Goal: Information Seeking & Learning: Check status

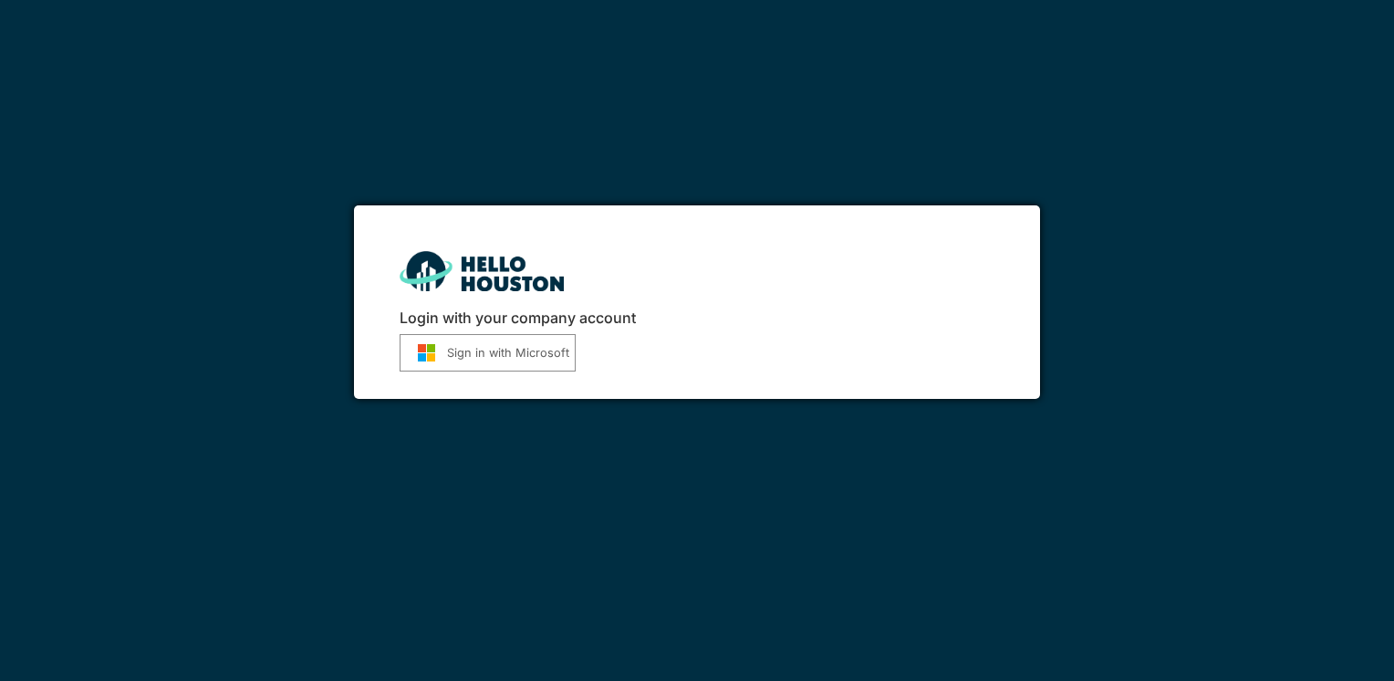
click at [464, 352] on button "Sign in with Microsoft" at bounding box center [488, 352] width 176 height 37
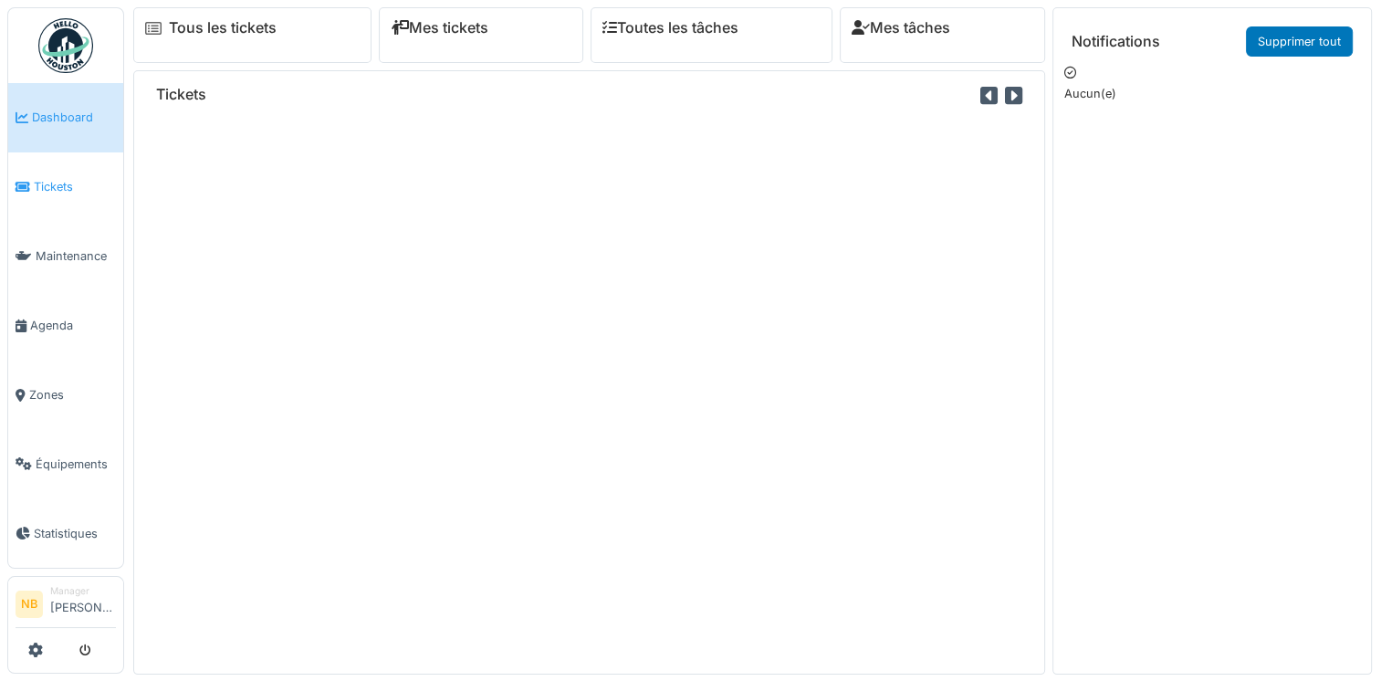
click at [35, 192] on link "Tickets" at bounding box center [65, 186] width 115 height 69
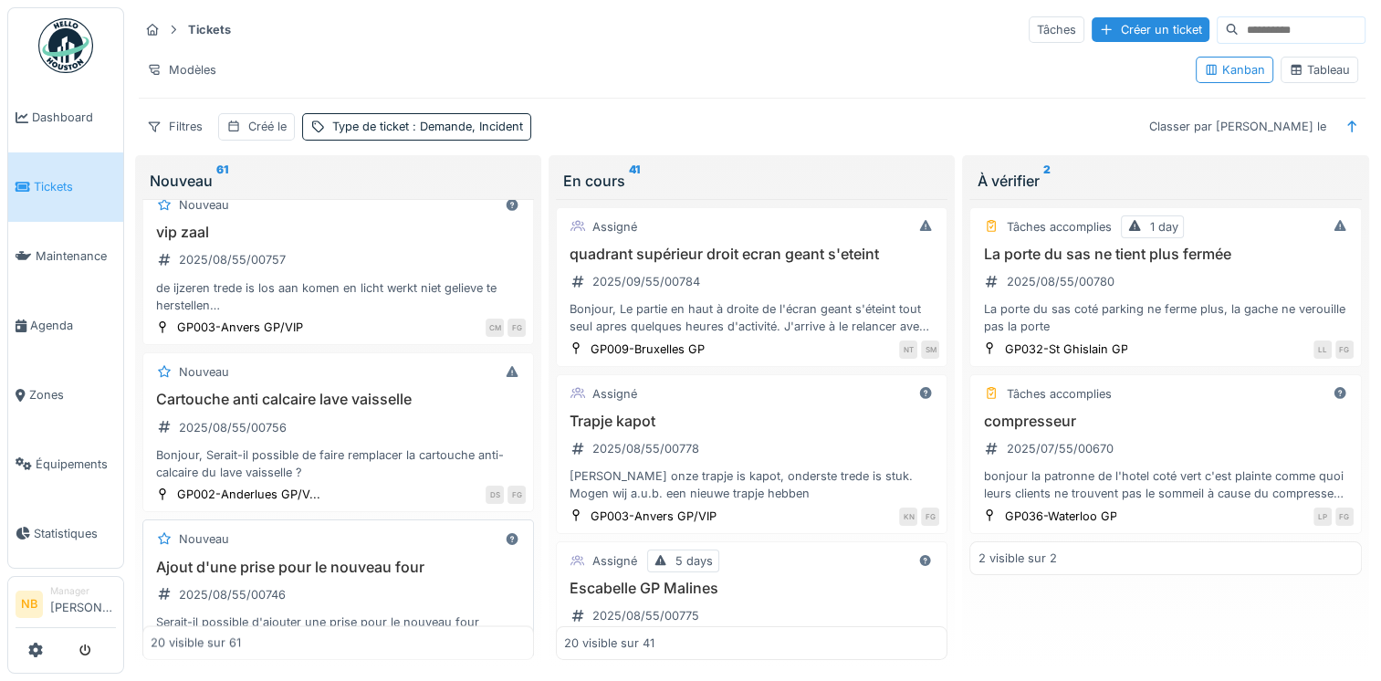
scroll to position [2971, 0]
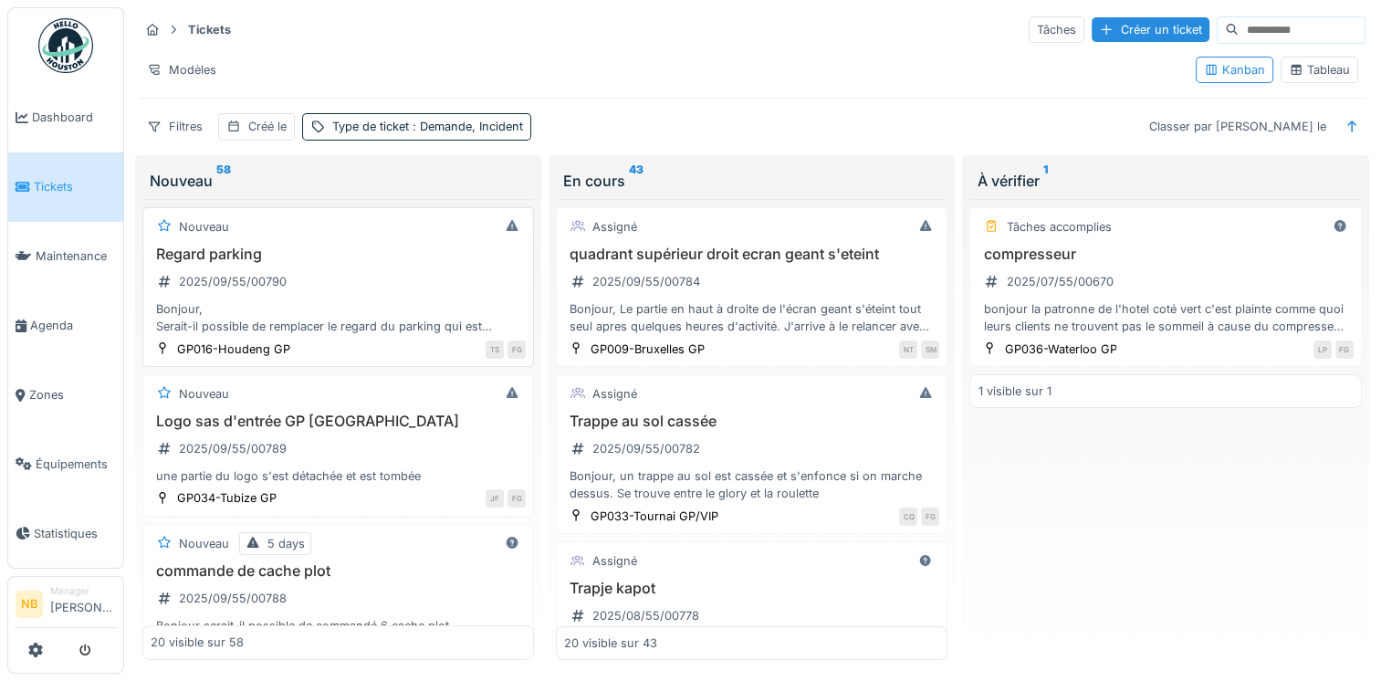
click at [376, 308] on div "Bonjour, Serait-il possible de remplacer le regard du parking qui est cassé. As…" at bounding box center [338, 317] width 375 height 35
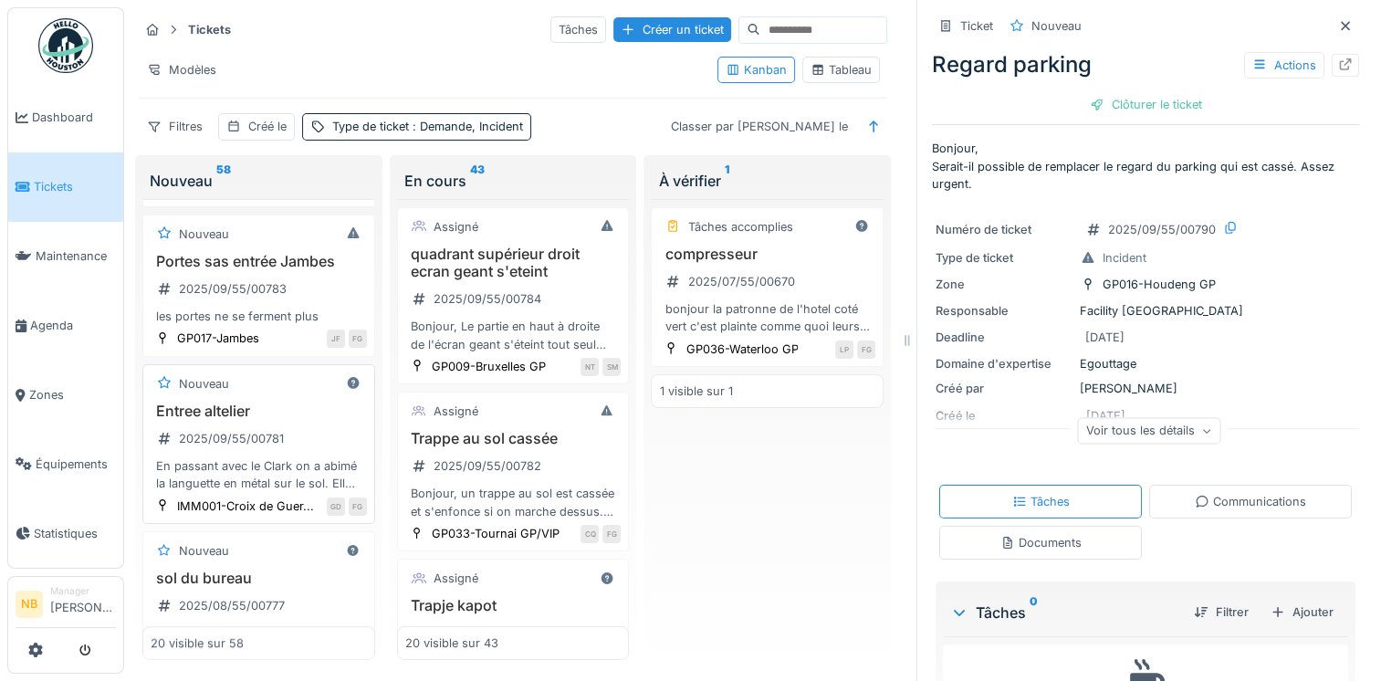
scroll to position [1064, 0]
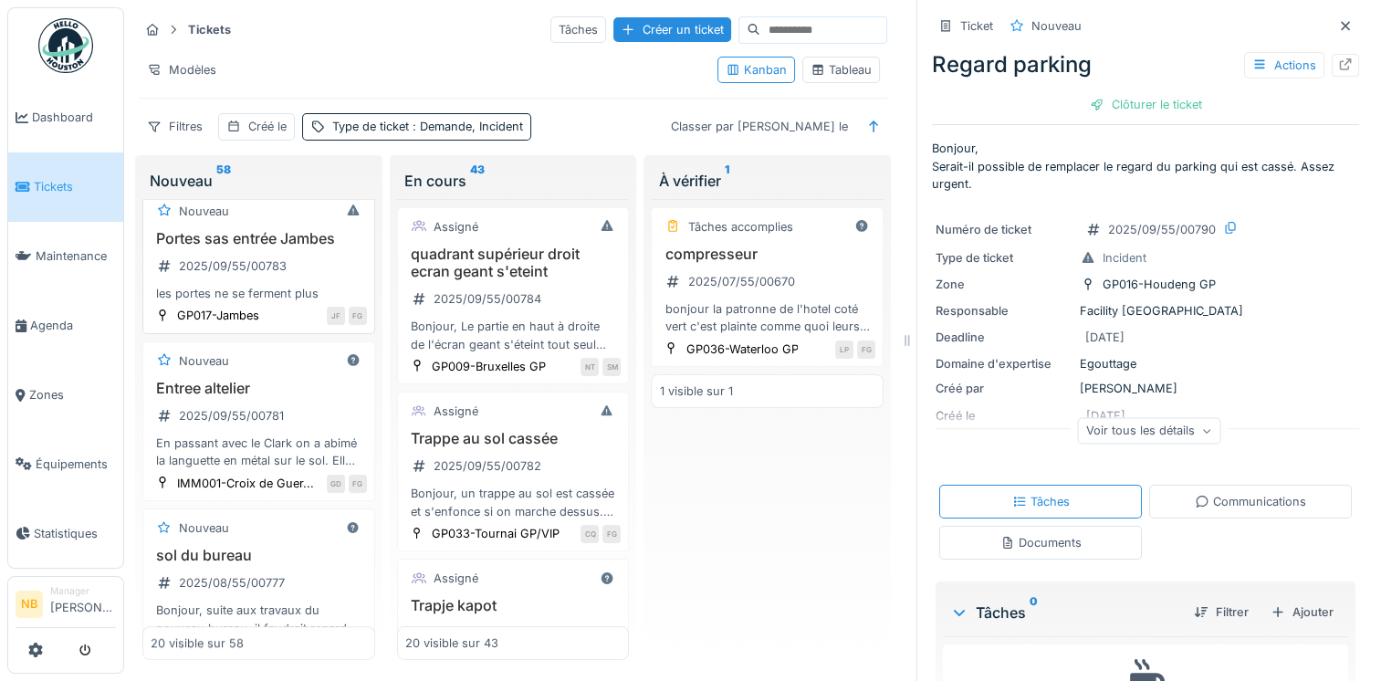
click at [313, 303] on div "Portes sas entrée Jambes 2025/09/55/00783 les portes ne se ferment plus" at bounding box center [259, 266] width 216 height 73
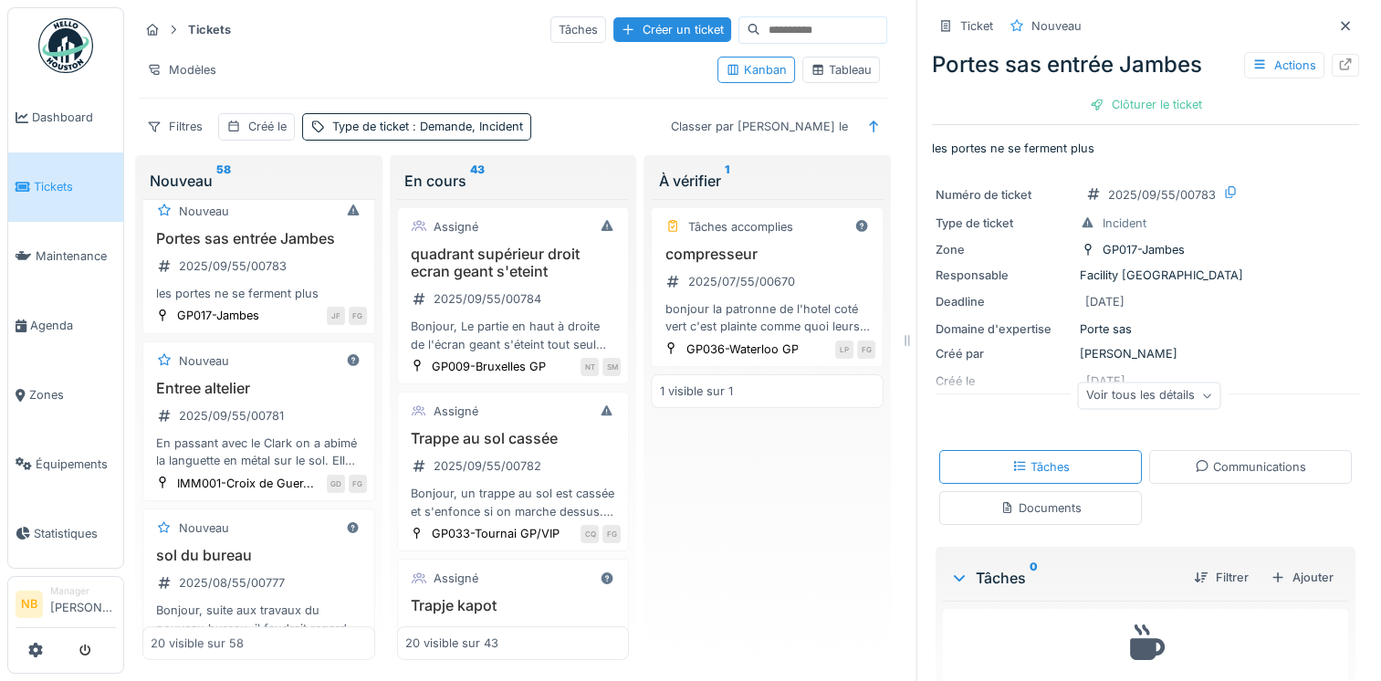
click at [1226, 469] on div "Communications" at bounding box center [1250, 466] width 111 height 17
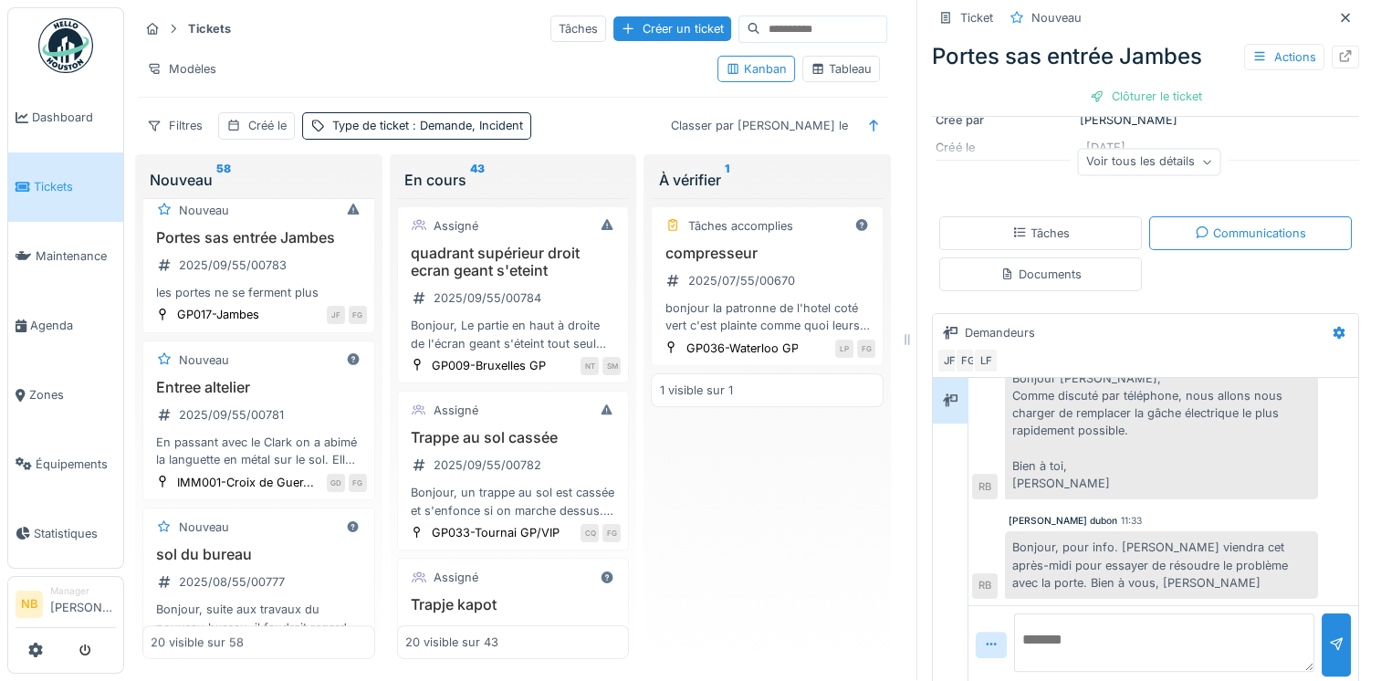
scroll to position [245, 0]
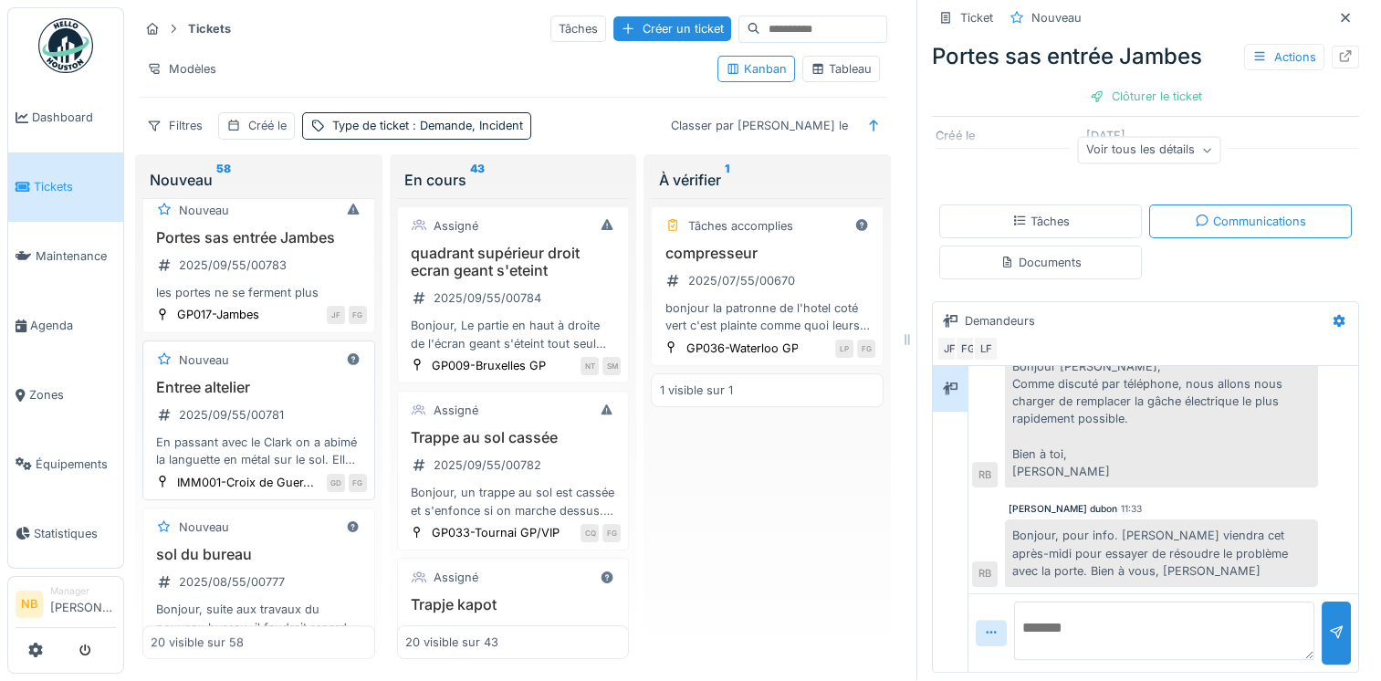
click at [307, 421] on div "Entree altelier 2025/09/55/00781 En passant avec le Clark on a abimé la languet…" at bounding box center [259, 424] width 216 height 90
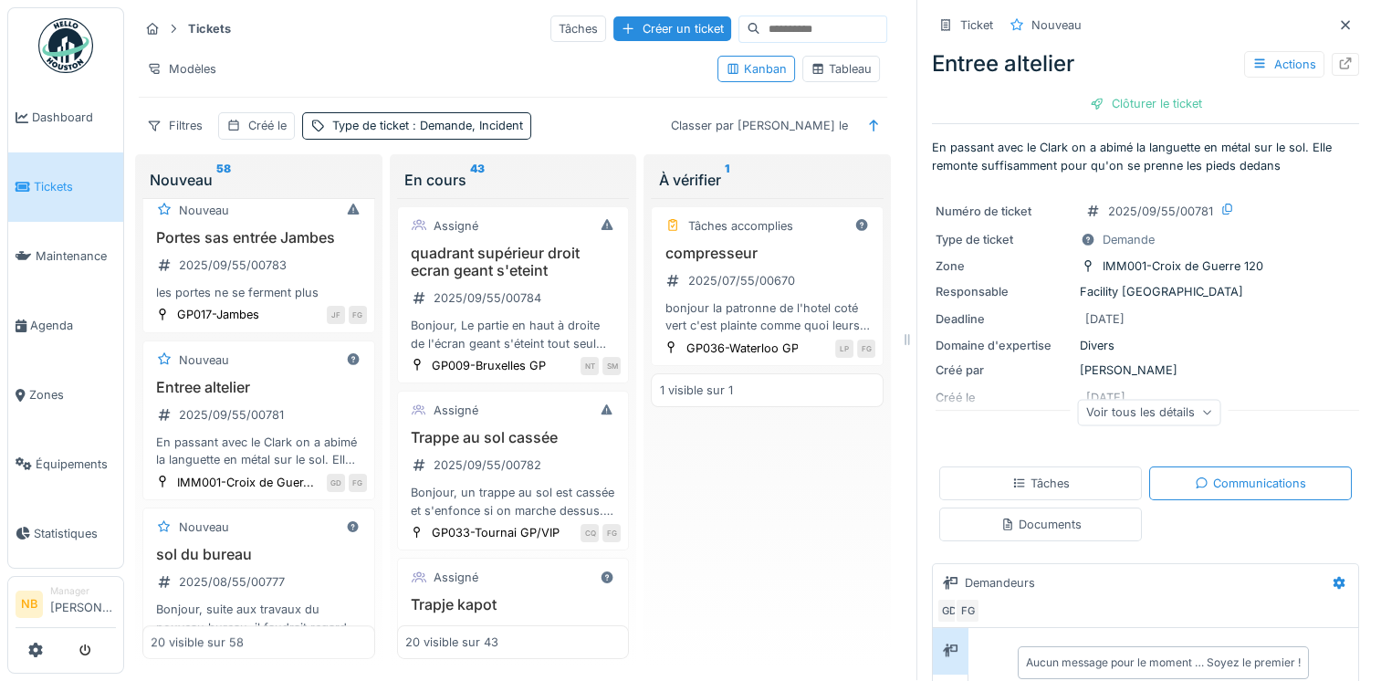
click at [1102, 413] on div "Voir tous les détails" at bounding box center [1148, 415] width 427 height 58
click at [1107, 400] on div "Voir tous les détails" at bounding box center [1149, 412] width 143 height 26
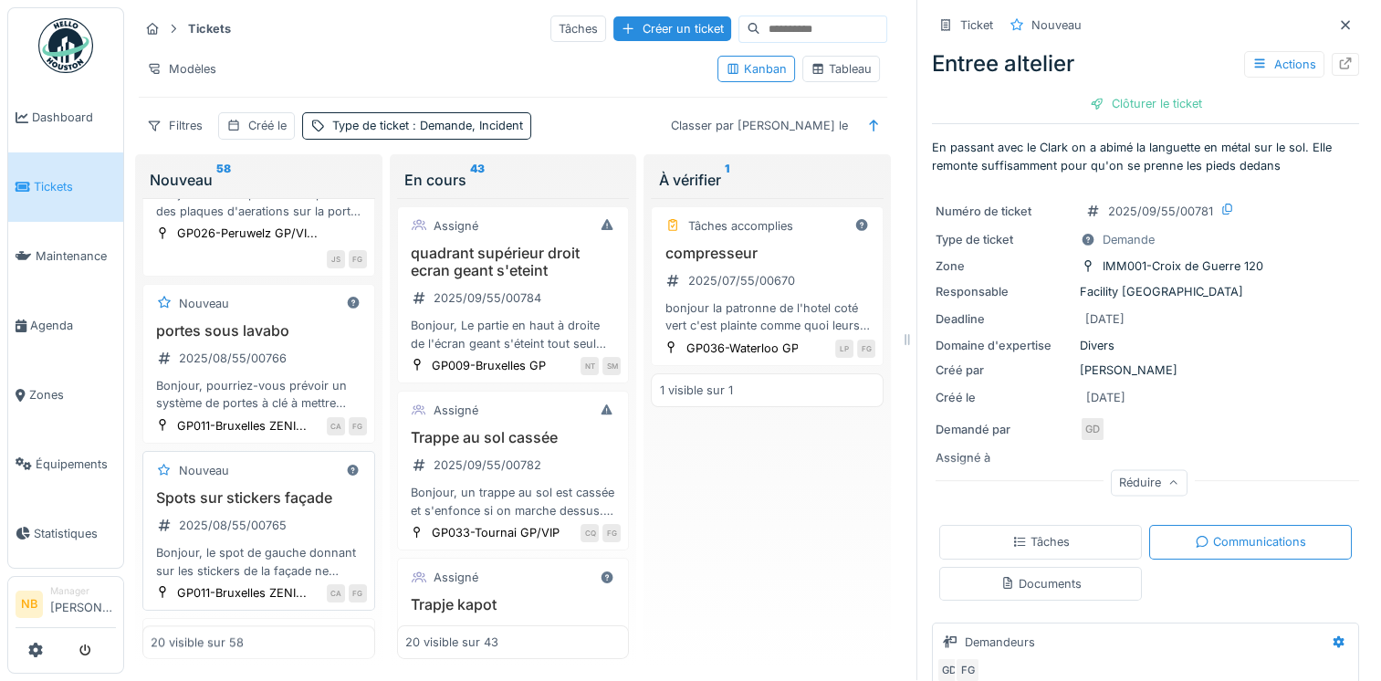
scroll to position [2129, 0]
